Goal: Information Seeking & Learning: Learn about a topic

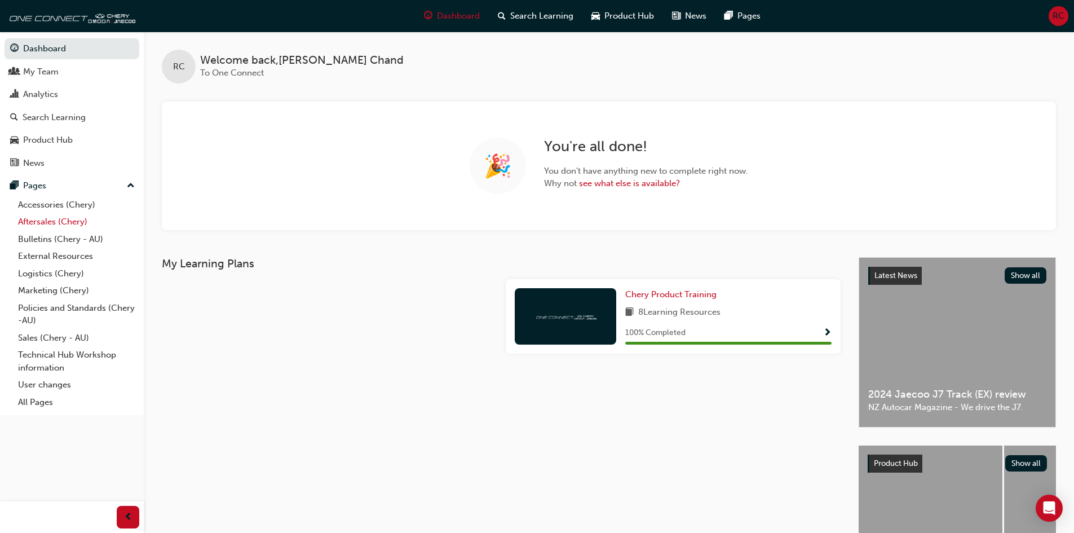
click at [48, 223] on link "Aftersales (Chery)" at bounding box center [77, 221] width 126 height 17
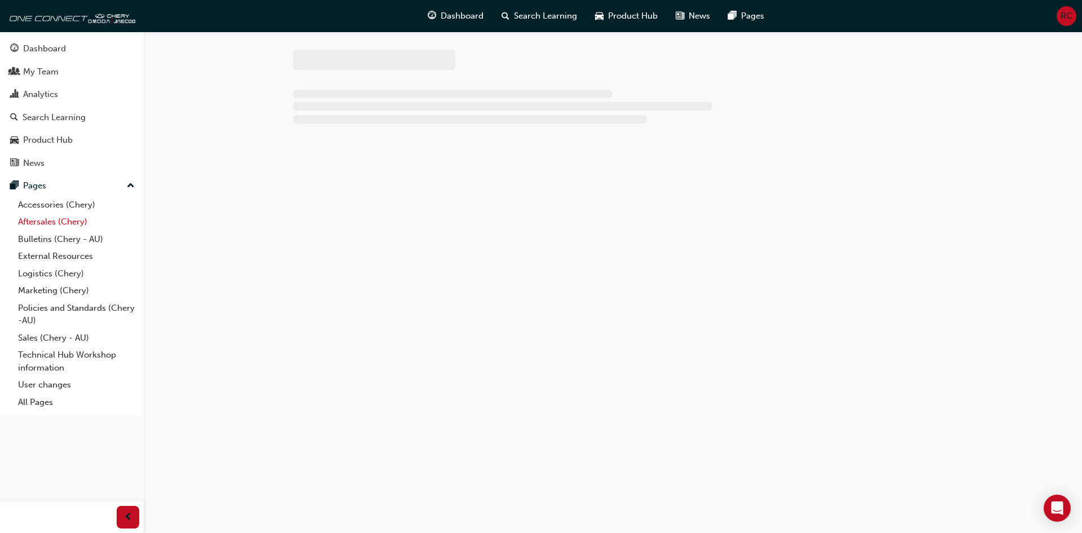
click at [70, 223] on link "Aftersales (Chery)" at bounding box center [77, 221] width 126 height 17
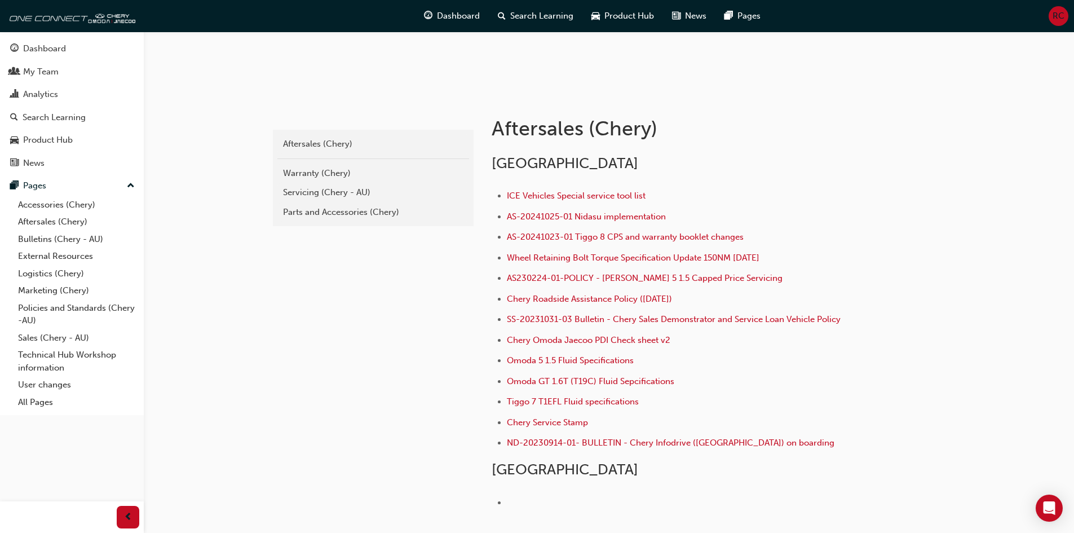
scroll to position [169, 0]
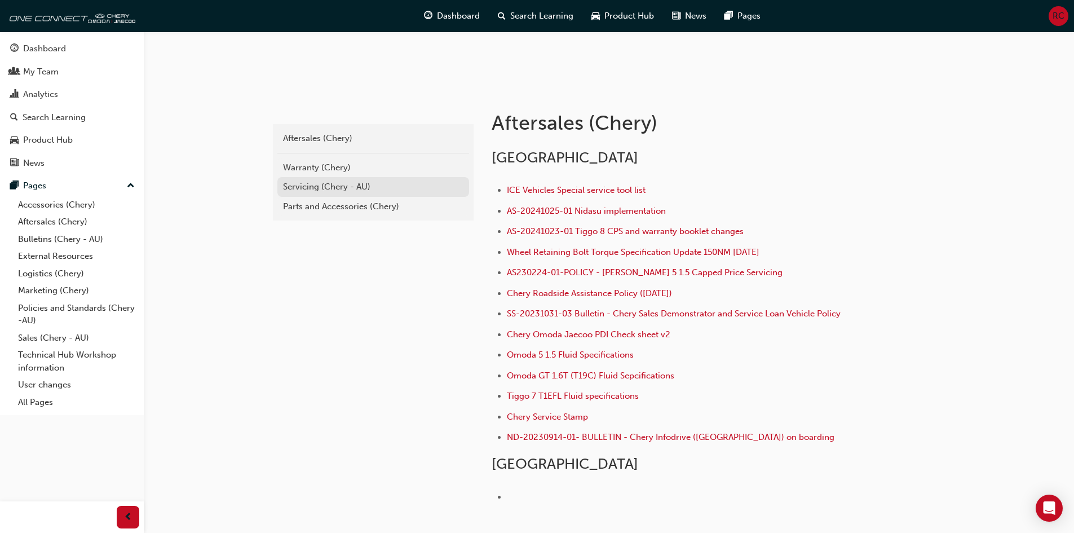
click at [318, 184] on div "Servicing (Chery - AU)" at bounding box center [373, 186] width 180 height 13
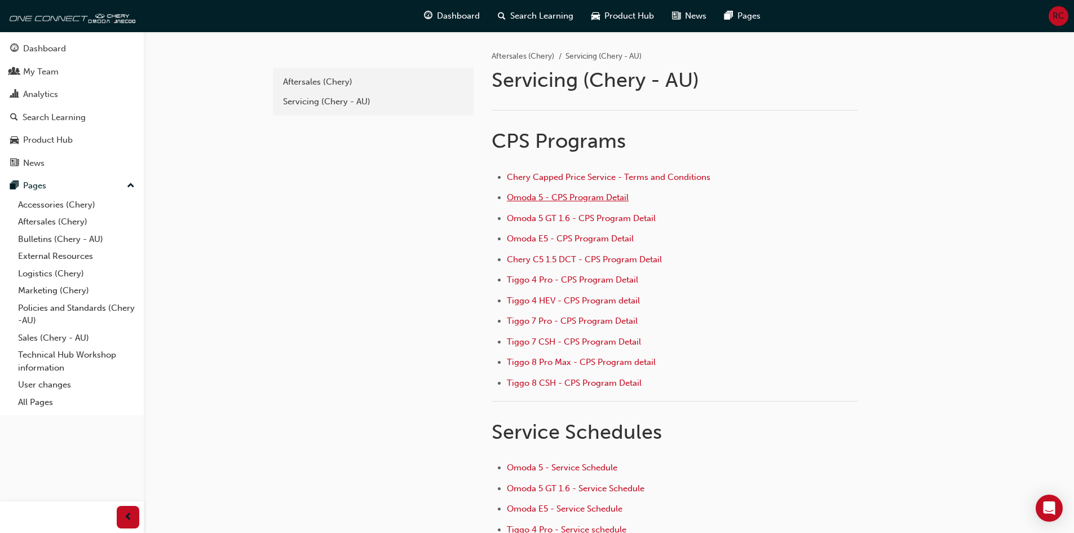
click at [539, 201] on span "Omoda 5 - CPS Program Detail" at bounding box center [568, 197] width 122 height 10
